Goal: Task Accomplishment & Management: Use online tool/utility

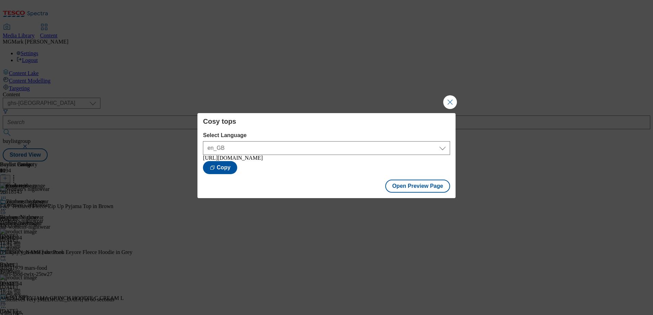
select select "ghs-[GEOGRAPHIC_DATA]"
click at [450, 99] on button "Close Modal" at bounding box center [450, 102] width 14 height 14
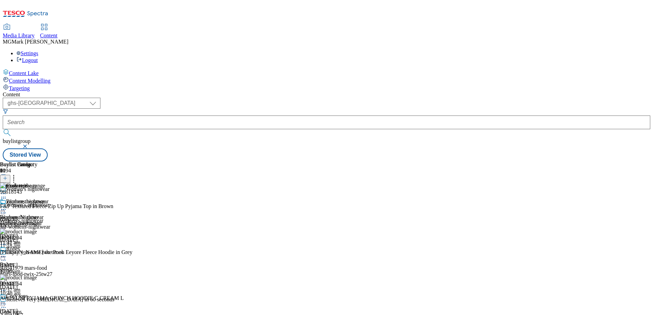
click at [49, 220] on div "womens-nightwear" at bounding box center [24, 223] width 49 height 6
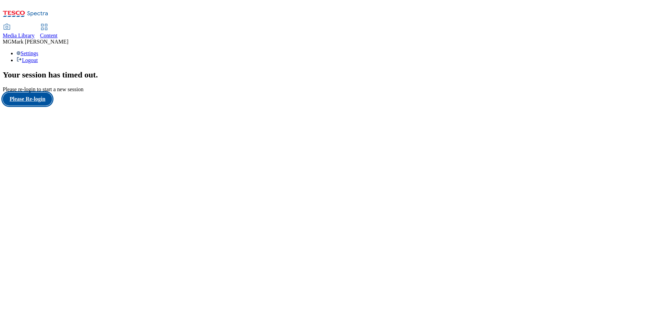
click at [37, 106] on button "Please Re-login" at bounding box center [27, 98] width 49 height 13
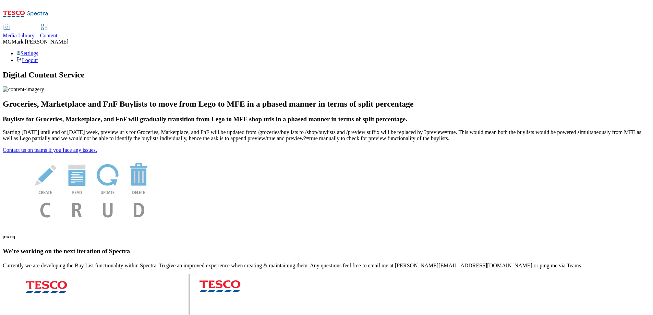
click at [58, 33] on span "Content" at bounding box center [48, 36] width 17 height 6
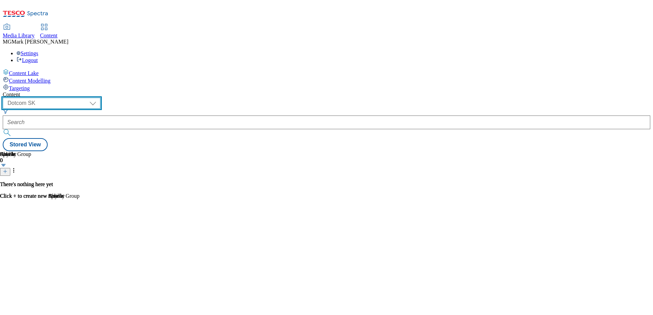
click at [100, 98] on select "Dotcom CZ Dotcom SK ghs-roi ghs-uk Phones UK" at bounding box center [52, 103] width 98 height 11
select select "ghs-[GEOGRAPHIC_DATA]"
click at [89, 98] on select "Dotcom CZ Dotcom SK ghs-roi ghs-uk Phones UK" at bounding box center [52, 103] width 98 height 11
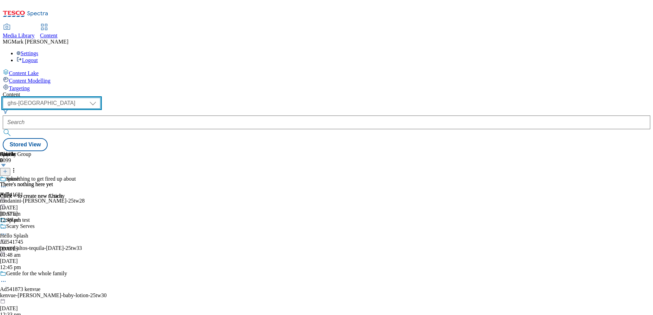
scroll to position [281, 0]
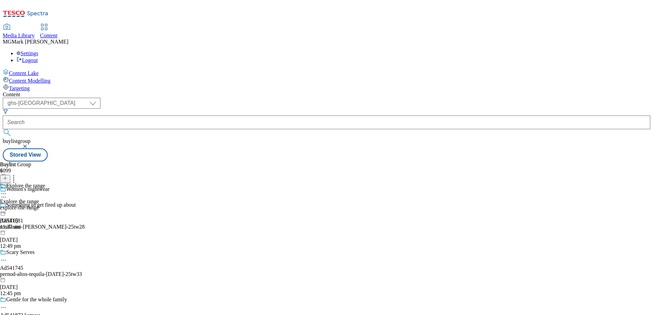
click at [45, 205] on div "explore-the-range" at bounding box center [22, 208] width 45 height 6
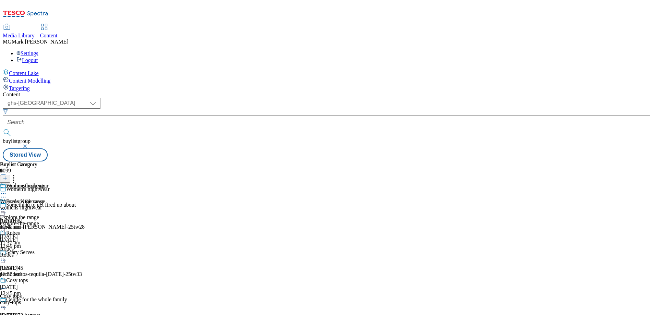
click at [49, 205] on div "womens-nightwear" at bounding box center [24, 208] width 49 height 6
click at [49, 206] on div at bounding box center [24, 210] width 49 height 8
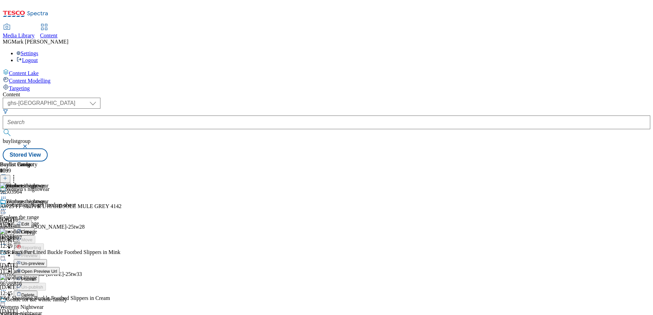
click at [32, 220] on button "Edit" at bounding box center [23, 224] width 18 height 8
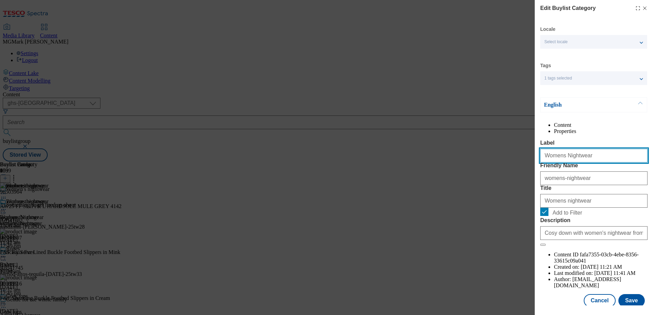
click at [572, 162] on input "Womens Nightwear" at bounding box center [593, 156] width 107 height 14
click at [579, 162] on input "Womens Nightwear" at bounding box center [593, 156] width 107 height 14
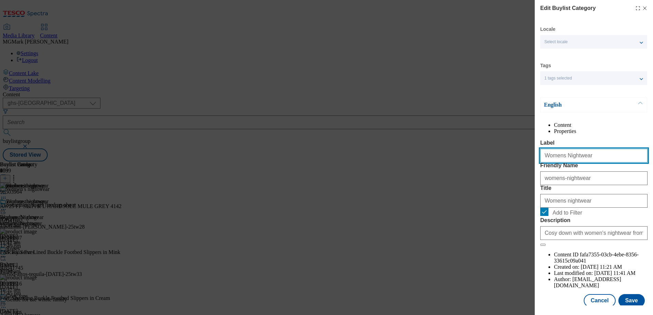
paste input "All women's n"
type input "All women's nightwear"
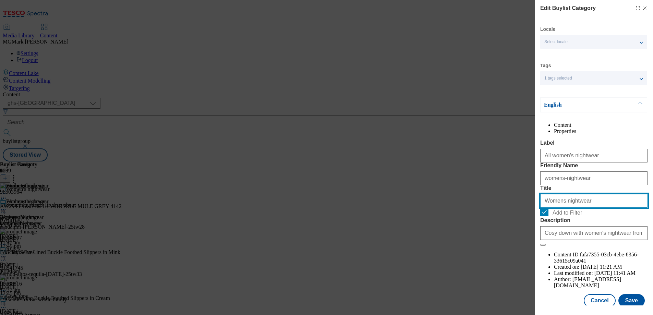
click at [567, 208] on input "Womens nightwear" at bounding box center [593, 201] width 107 height 14
paste input "All women'"
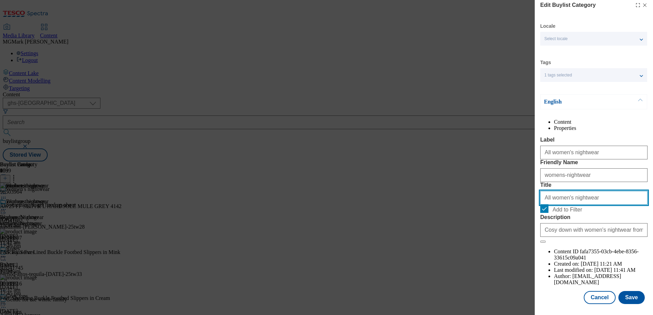
scroll to position [22, 0]
type input "All women's nightwear"
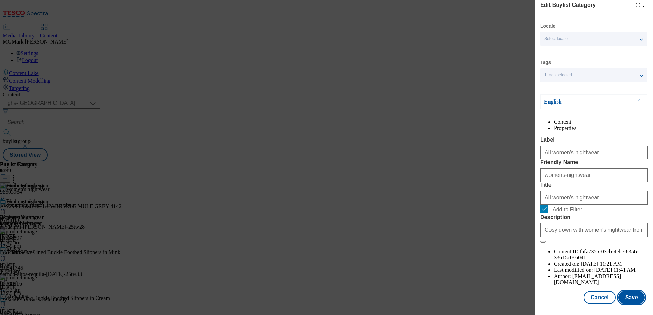
click at [638, 301] on button "Save" at bounding box center [631, 297] width 26 height 13
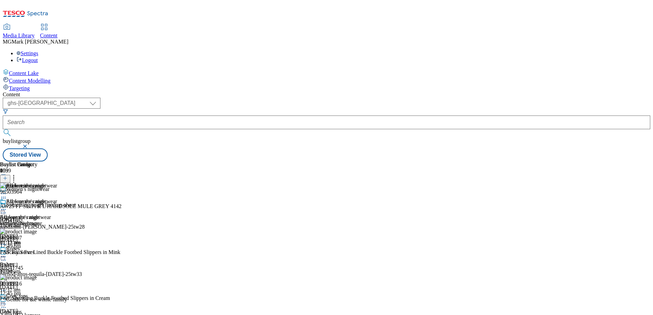
scroll to position [385, 0]
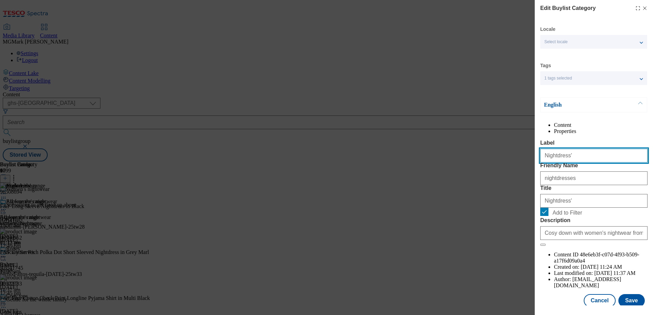
click at [575, 162] on input "Nightdress'" at bounding box center [593, 156] width 107 height 14
type input "Nightdresses"
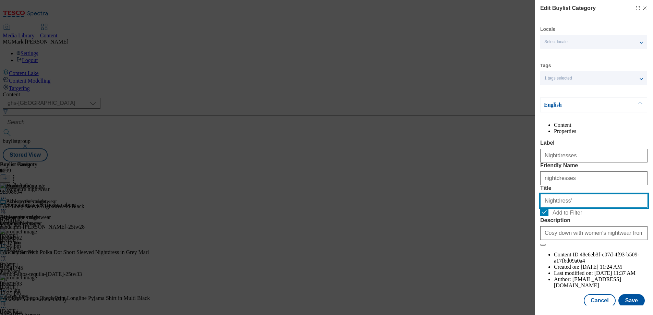
click at [578, 208] on input "Nightdress'" at bounding box center [593, 201] width 107 height 14
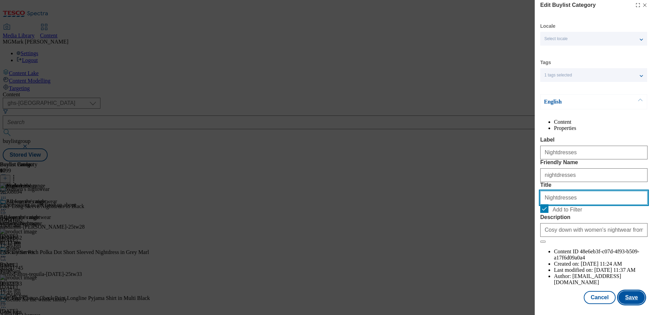
type input "Nightdresses"
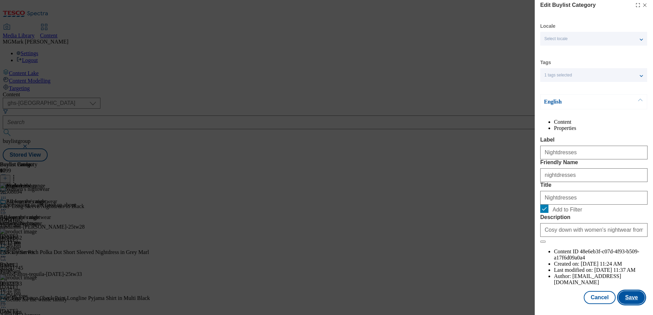
click at [636, 299] on button "Save" at bounding box center [631, 297] width 26 height 13
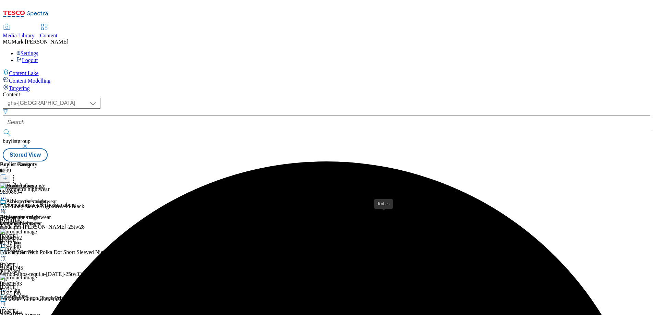
scroll to position [420, 0]
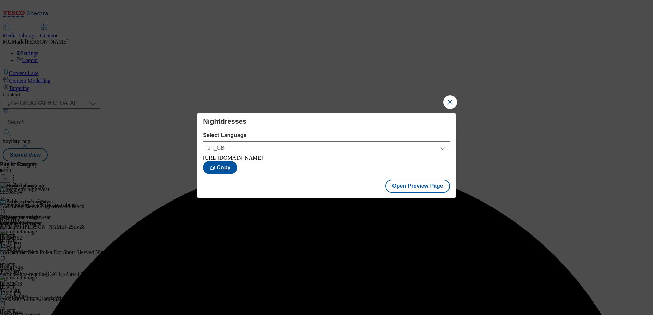
click at [458, 99] on div "Nightdresses Select Language en_GB en_GB https://www.tesco.com/shop/en-GB/buyli…" at bounding box center [326, 157] width 653 height 315
click at [448, 103] on button "Close Modal" at bounding box center [450, 102] width 14 height 14
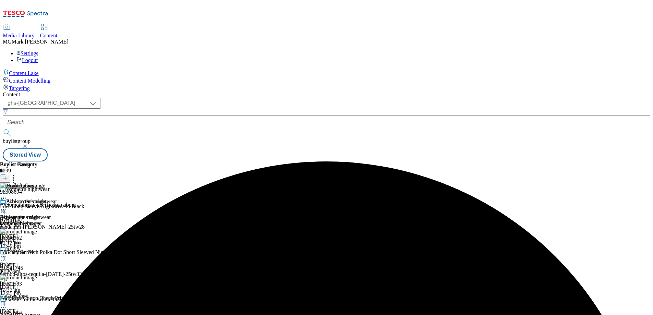
click at [57, 198] on div "All women's nightwear All women's nightwear womens-nightwear 29 Aug 2025 01:13 …" at bounding box center [28, 221] width 57 height 47
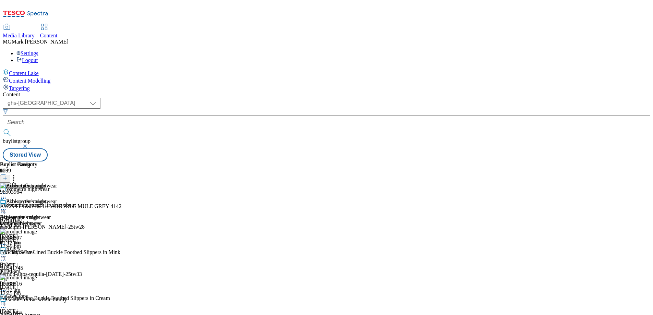
click at [7, 206] on icon at bounding box center [3, 209] width 7 height 7
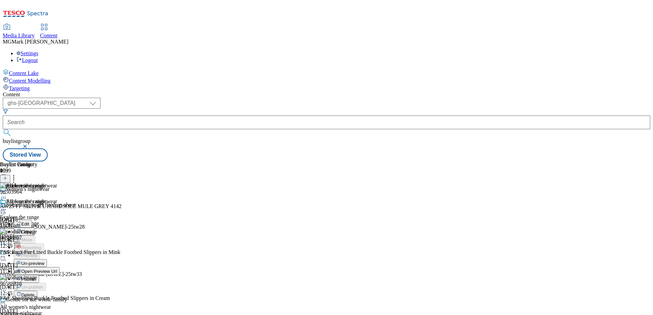
click at [57, 269] on span "Open Preview Url" at bounding box center [39, 271] width 36 height 5
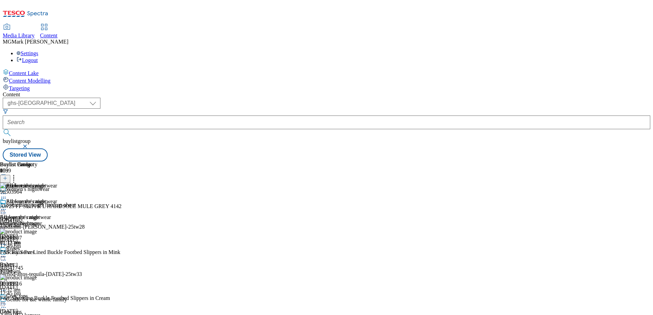
scroll to position [94, 0]
click at [28, 293] on span "Cosy tops" at bounding box center [17, 297] width 22 height 8
click at [7, 300] on icon at bounding box center [3, 303] width 7 height 7
click at [32, 314] on button "Edit" at bounding box center [23, 318] width 18 height 8
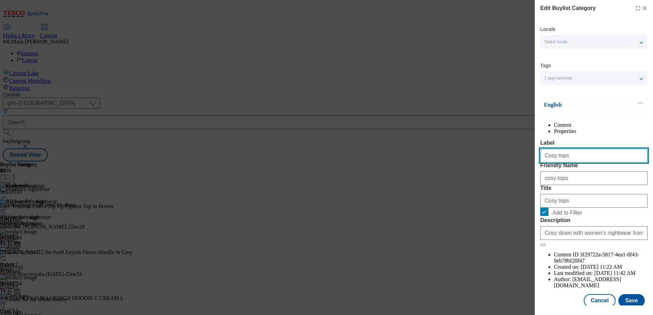
click at [570, 162] on input "Cosy tops" at bounding box center [593, 156] width 107 height 14
type input "Tops"
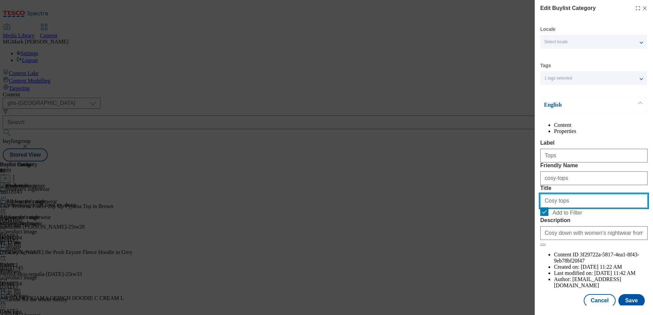
click at [560, 208] on input "Cosy tops" at bounding box center [593, 201] width 107 height 14
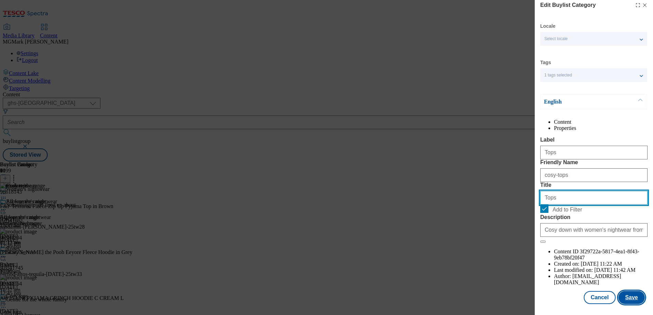
type input "Tops"
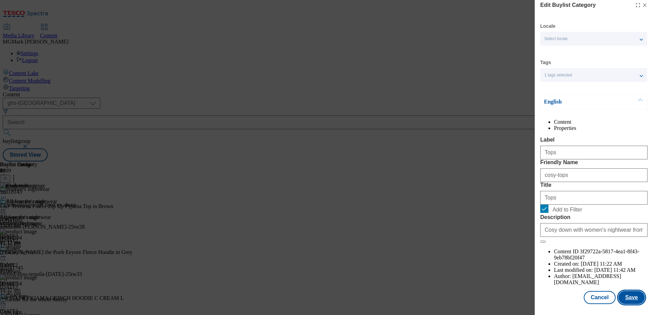
click at [634, 301] on button "Save" at bounding box center [631, 297] width 26 height 13
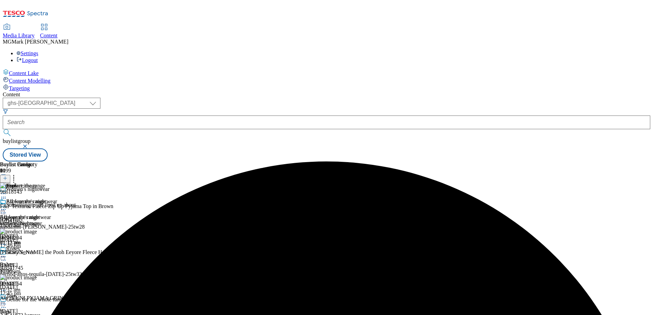
click at [57, 293] on div "Tops Tops cosy-tops 29 Aug 2025 01:15 pm" at bounding box center [28, 316] width 57 height 47
click at [7, 300] on icon at bounding box center [3, 303] width 7 height 7
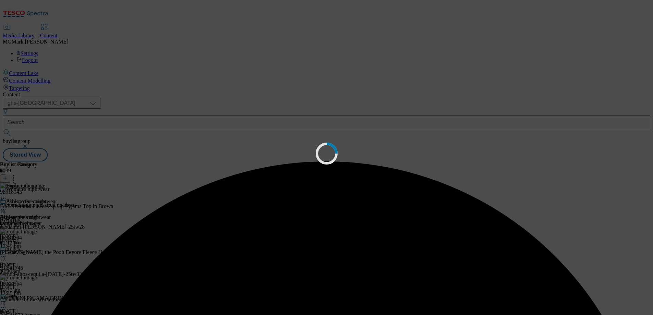
scroll to position [0, 0]
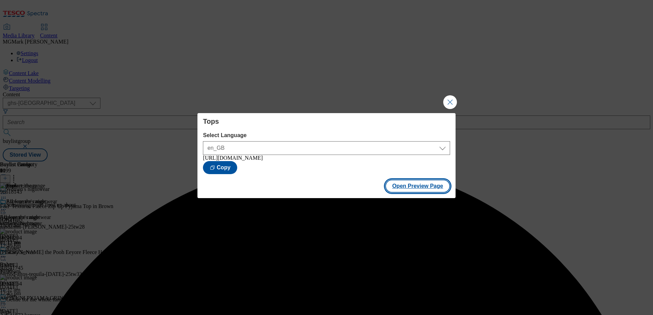
click at [435, 188] on button "Open Preview Page" at bounding box center [417, 186] width 65 height 13
